Goal: Task Accomplishment & Management: Use online tool/utility

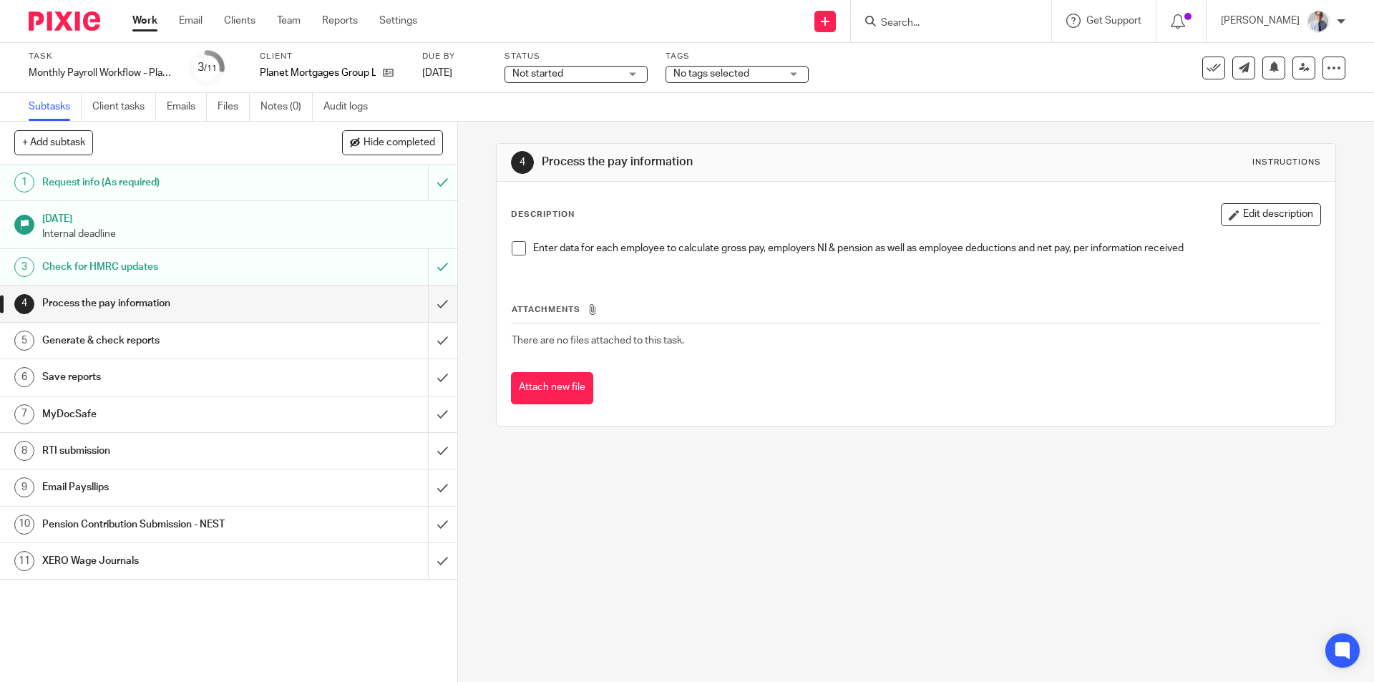
drag, startPoint x: 507, startPoint y: 247, endPoint x: 450, endPoint y: 297, distance: 76.1
click at [512, 246] on span at bounding box center [519, 248] width 14 height 14
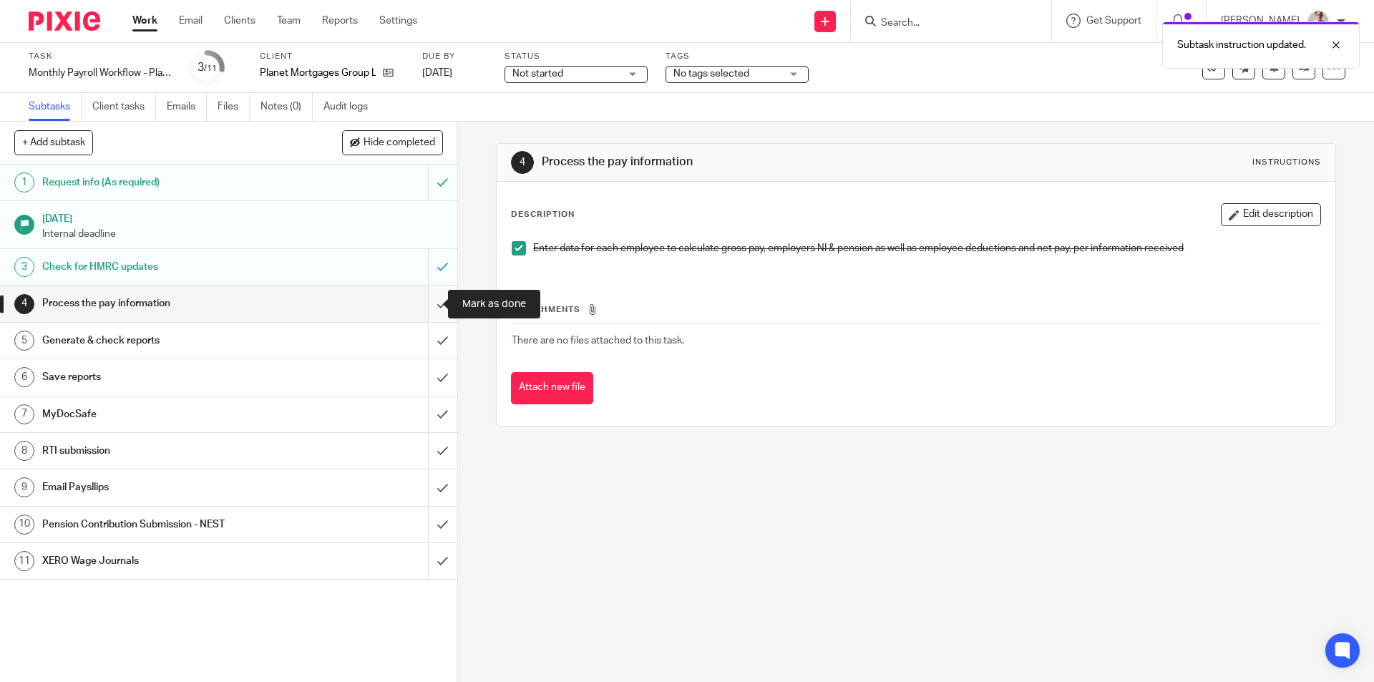
click at [432, 301] on input "submit" at bounding box center [228, 304] width 457 height 36
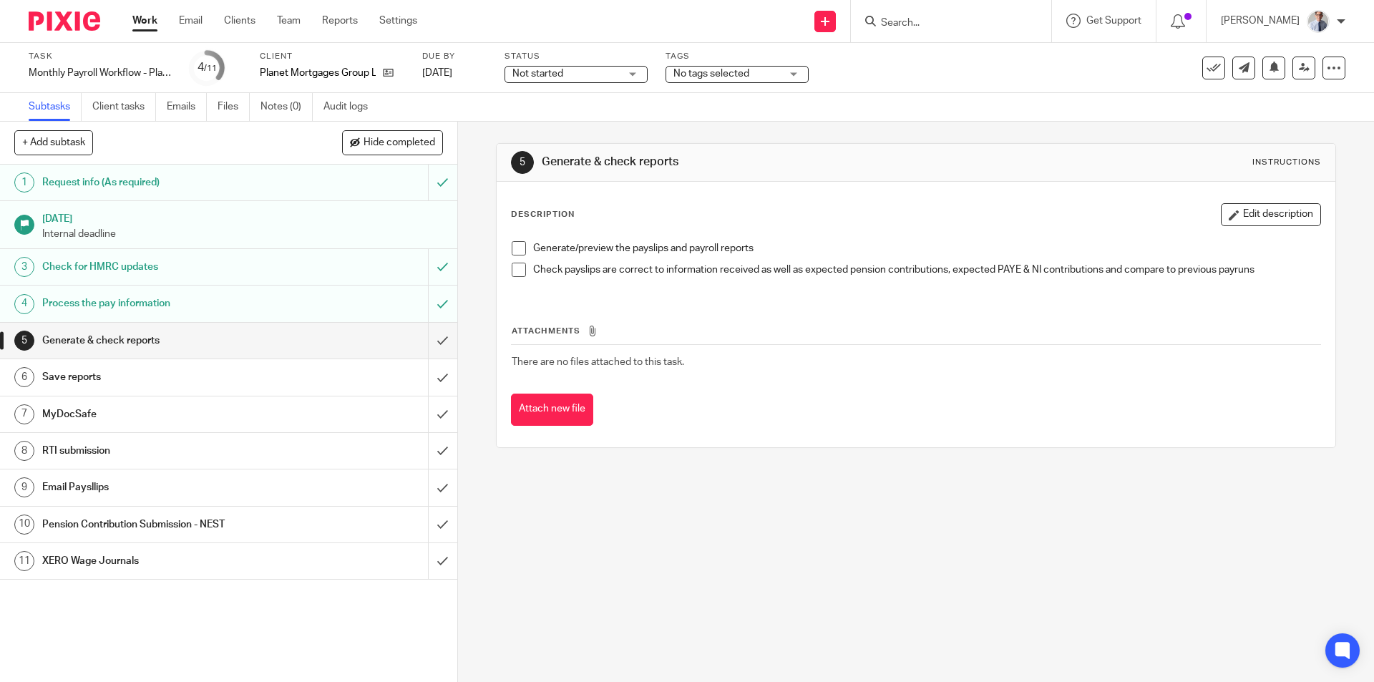
drag, startPoint x: 514, startPoint y: 248, endPoint x: 512, endPoint y: 259, distance: 10.8
click at [514, 248] on span at bounding box center [519, 248] width 14 height 14
click at [512, 269] on span at bounding box center [519, 270] width 14 height 14
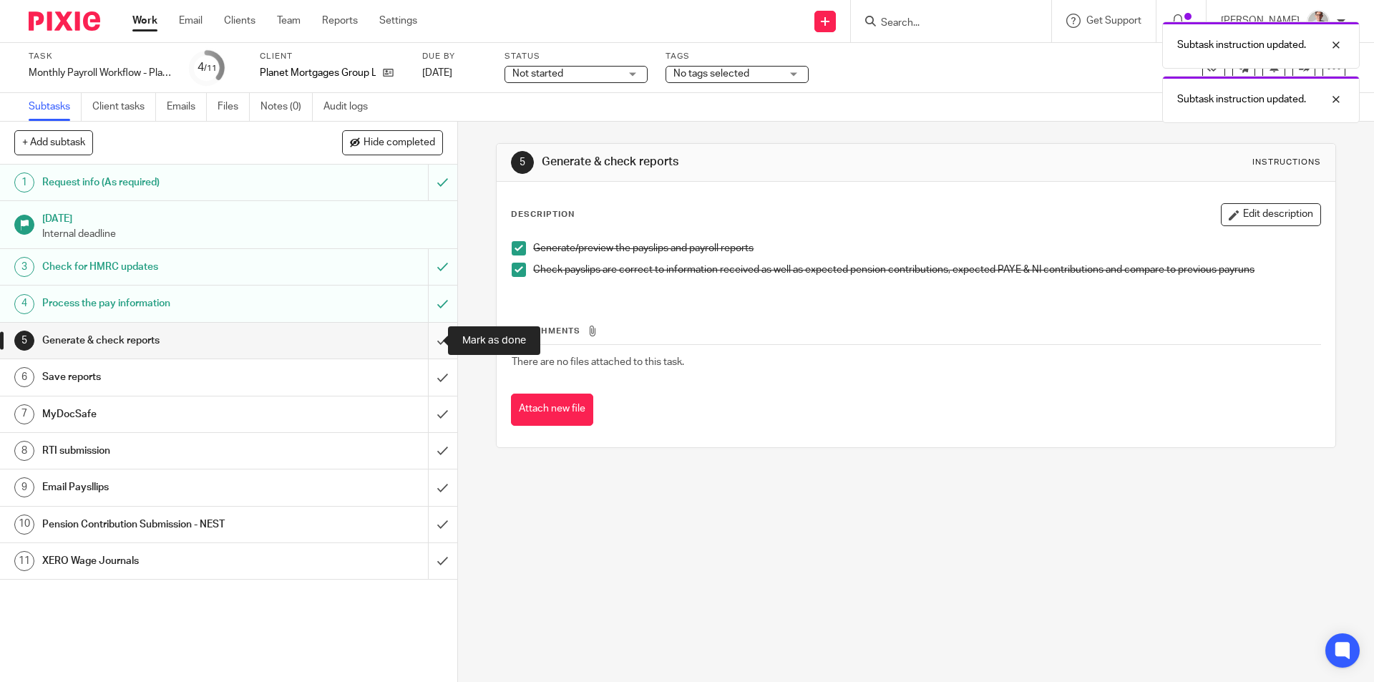
click at [427, 341] on input "submit" at bounding box center [228, 341] width 457 height 36
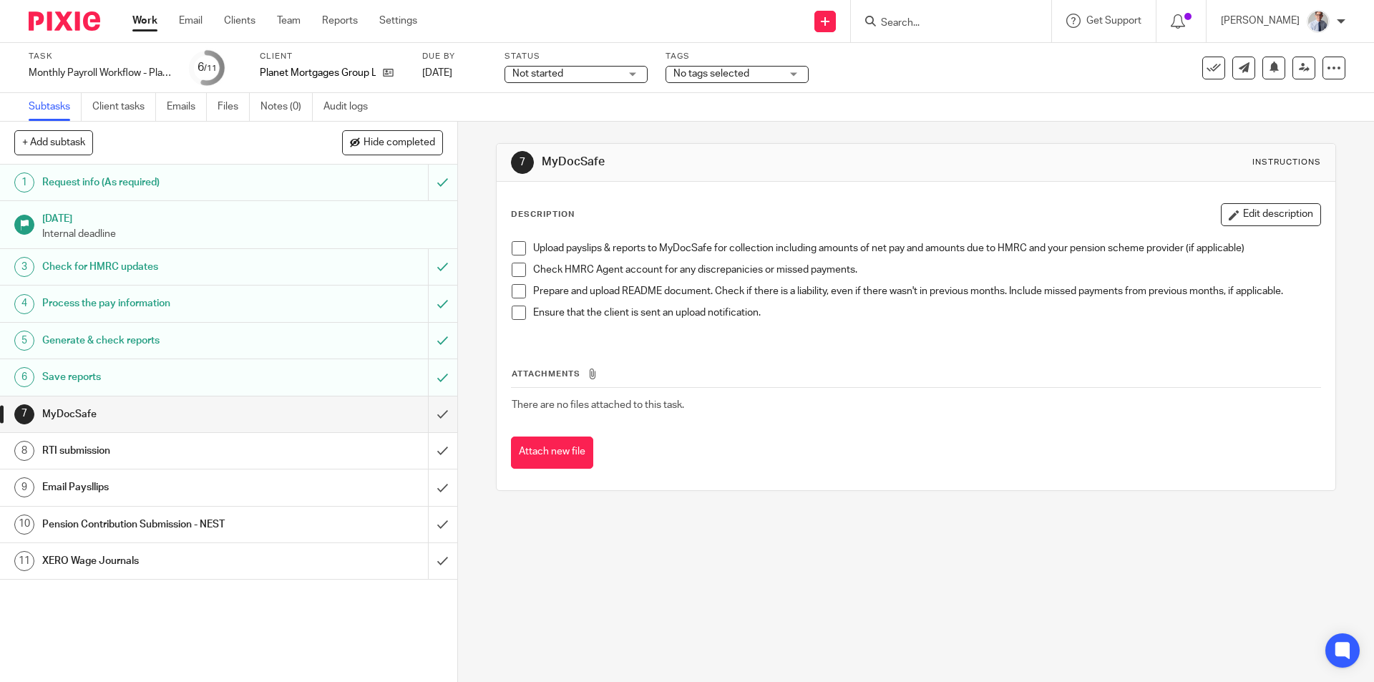
click at [514, 245] on span at bounding box center [519, 248] width 14 height 14
click at [513, 272] on span at bounding box center [519, 270] width 14 height 14
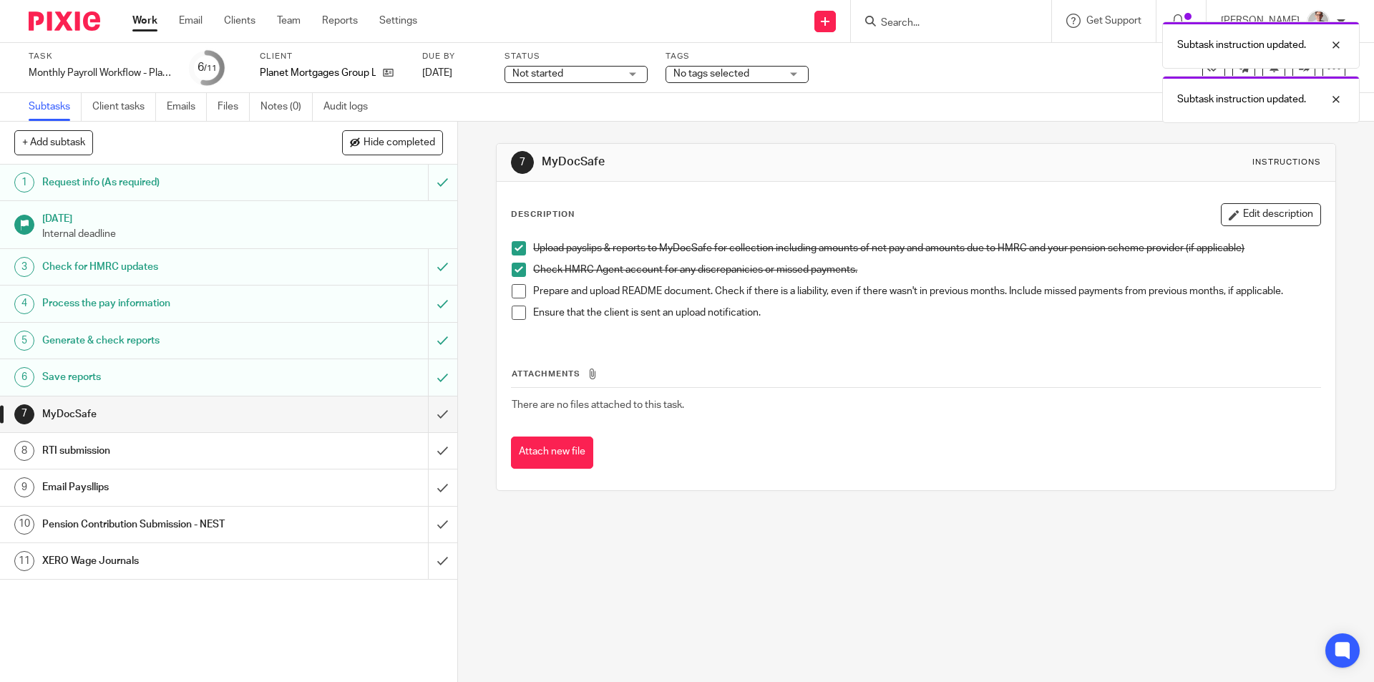
click at [513, 291] on span at bounding box center [519, 291] width 14 height 14
click at [513, 313] on span at bounding box center [519, 313] width 14 height 14
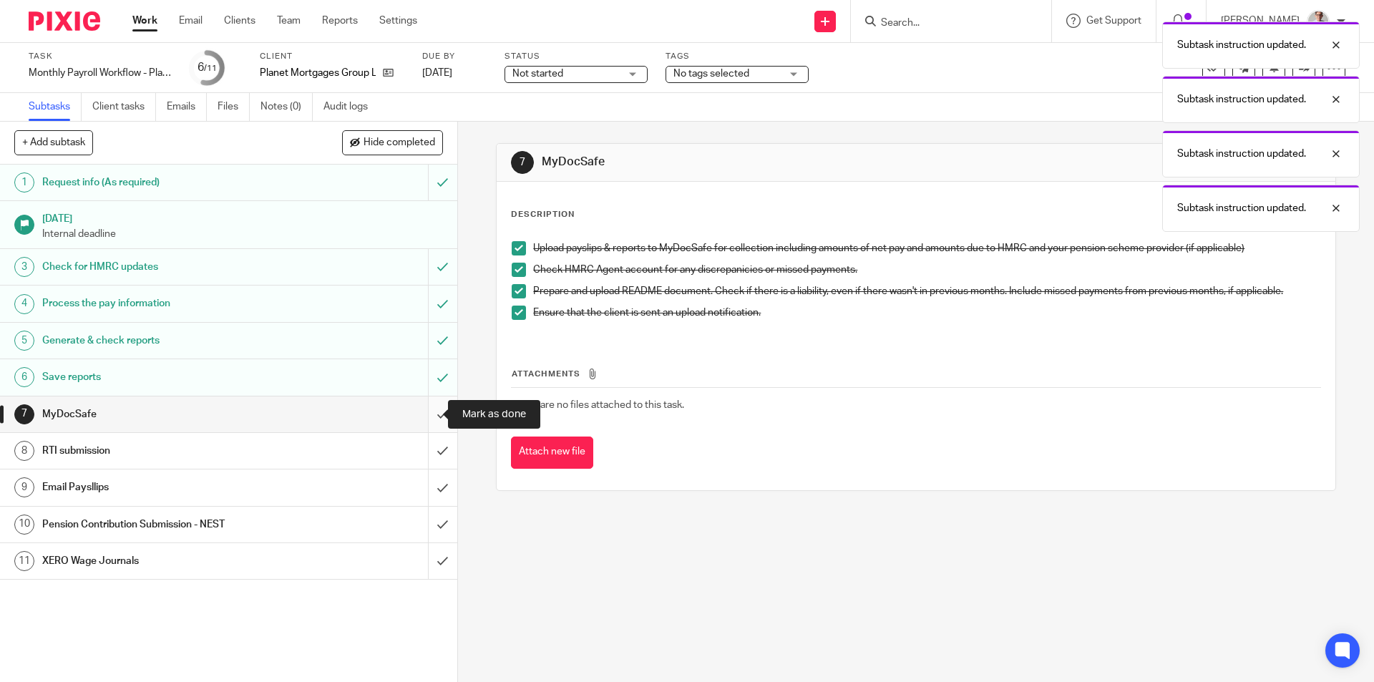
click at [426, 412] on input "submit" at bounding box center [228, 415] width 457 height 36
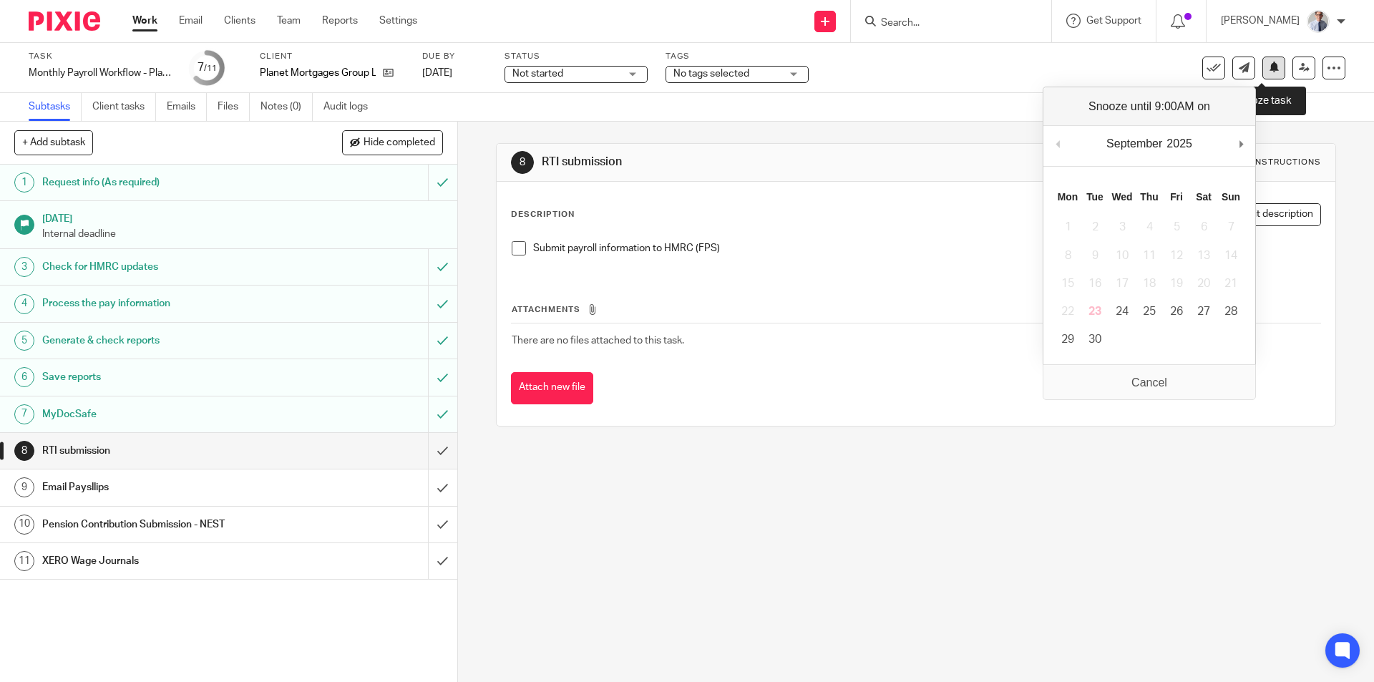
click at [1269, 63] on icon at bounding box center [1274, 67] width 11 height 11
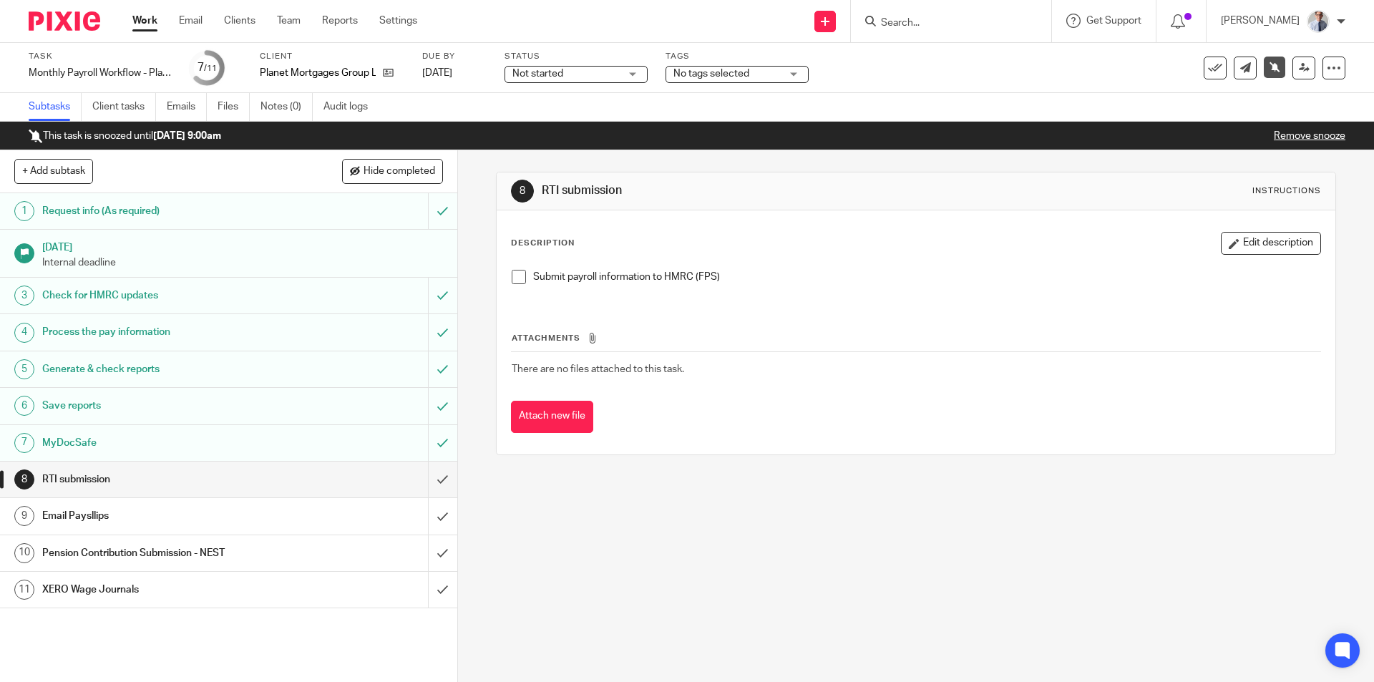
click at [142, 22] on link "Work" at bounding box center [144, 21] width 25 height 14
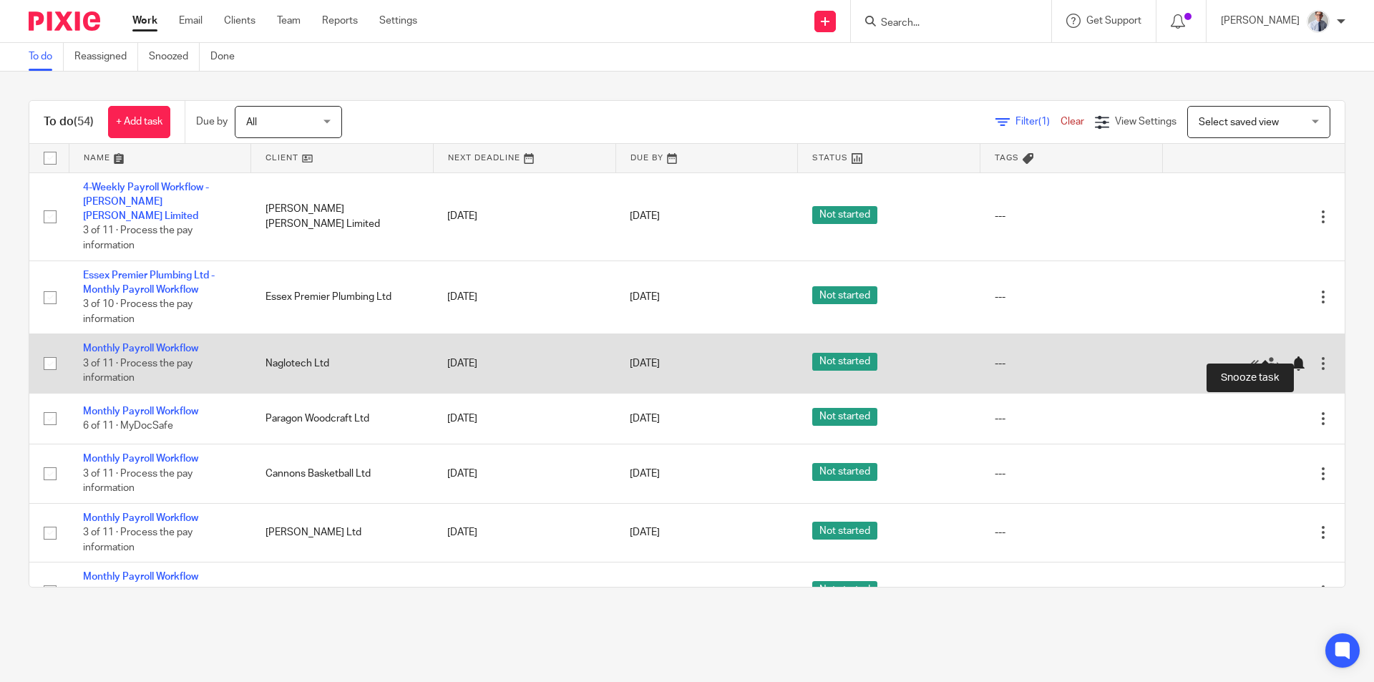
click at [1291, 356] on div at bounding box center [1298, 363] width 14 height 14
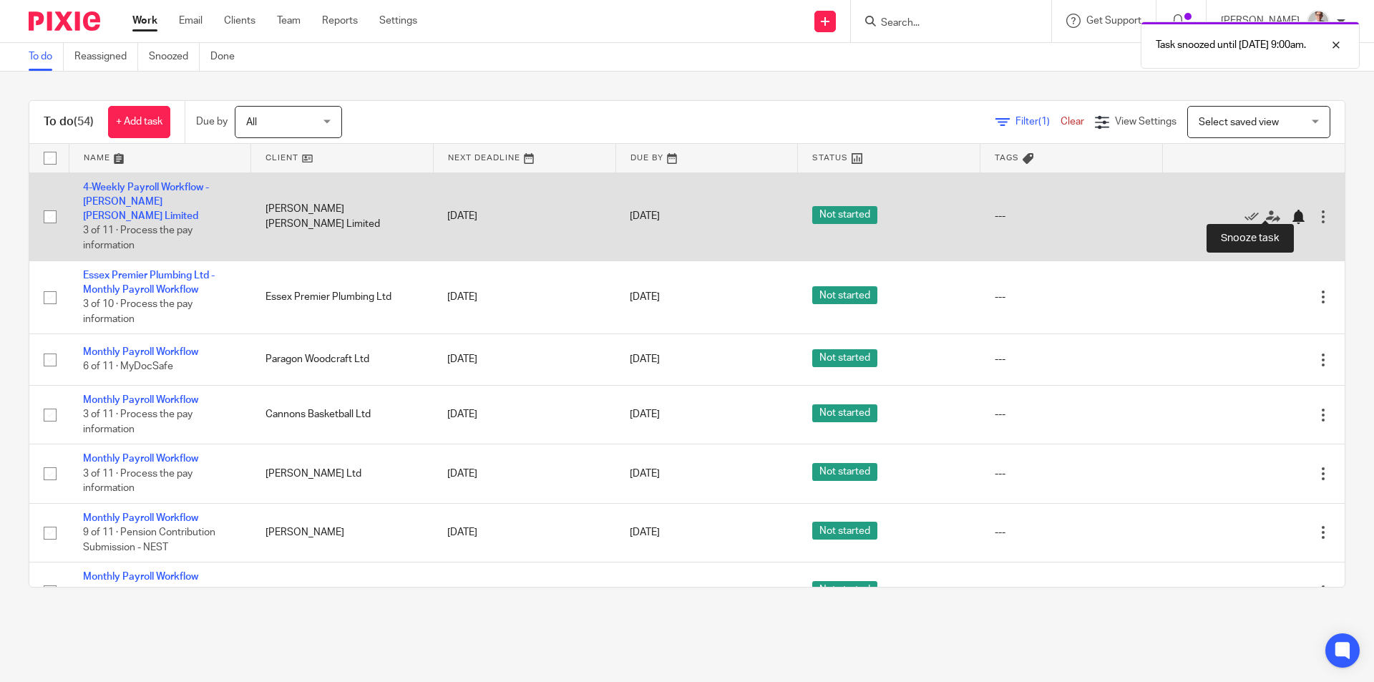
click at [1291, 210] on div at bounding box center [1298, 217] width 14 height 14
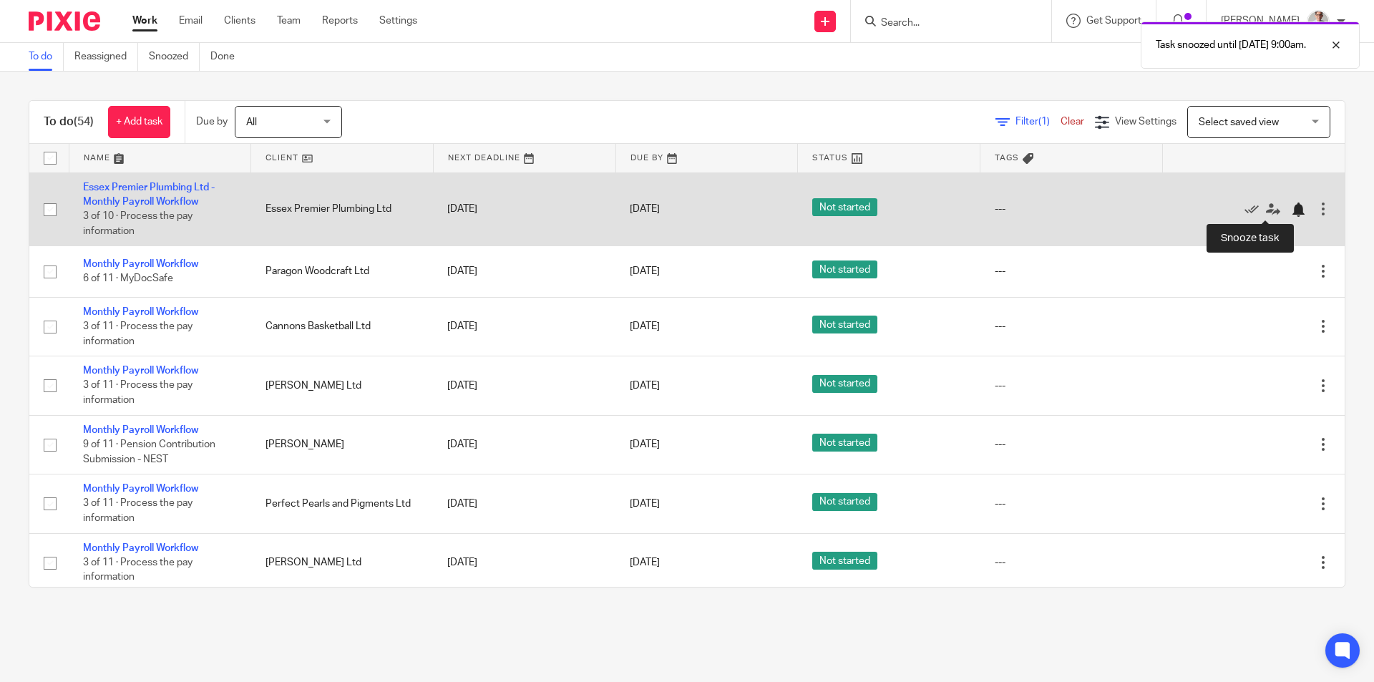
click at [1291, 210] on div at bounding box center [1298, 210] width 14 height 14
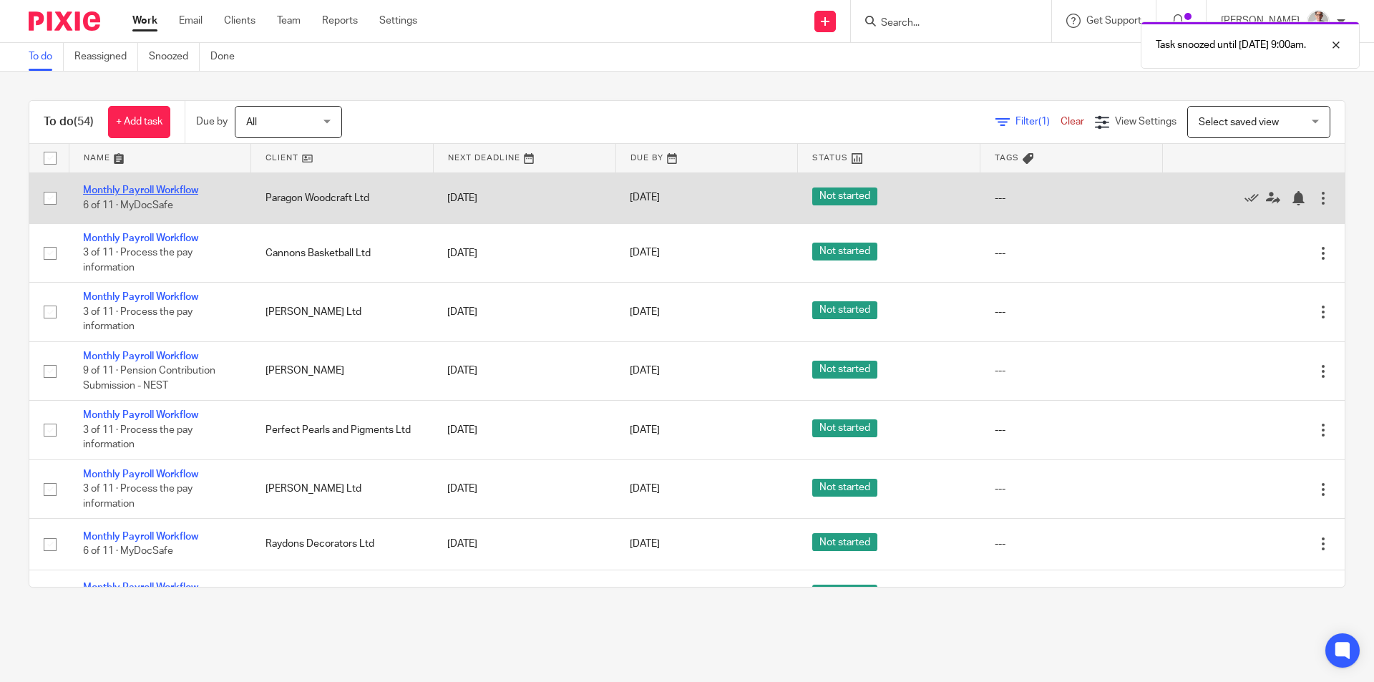
click at [147, 188] on link "Monthly Payroll Workflow" at bounding box center [140, 190] width 115 height 10
